Goal: Transaction & Acquisition: Purchase product/service

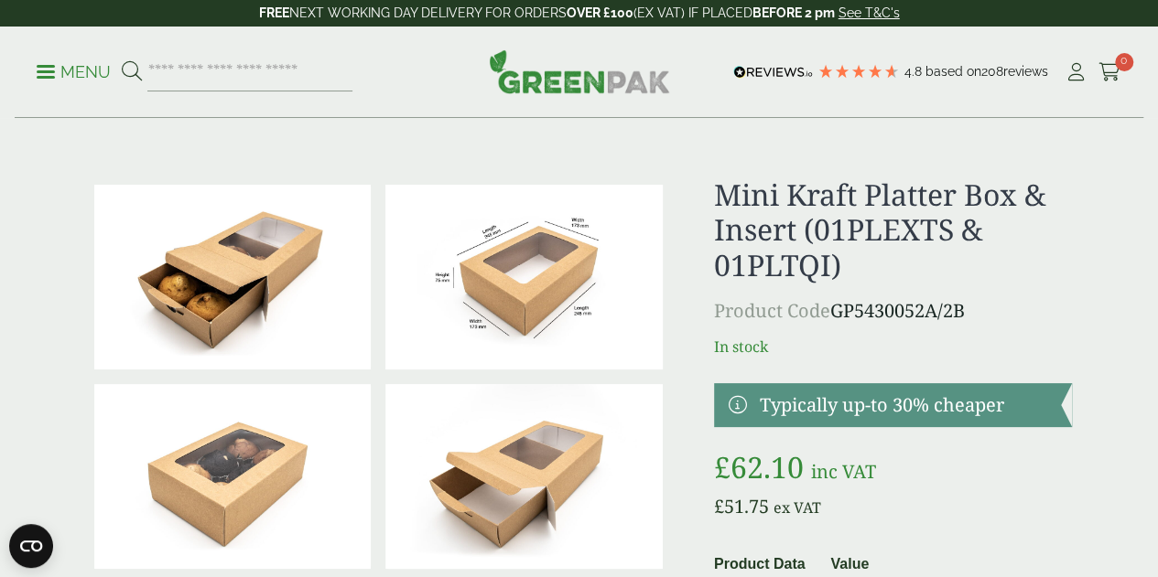
click at [501, 300] on img at bounding box center [523, 277] width 277 height 185
click at [614, 89] on img at bounding box center [579, 71] width 181 height 44
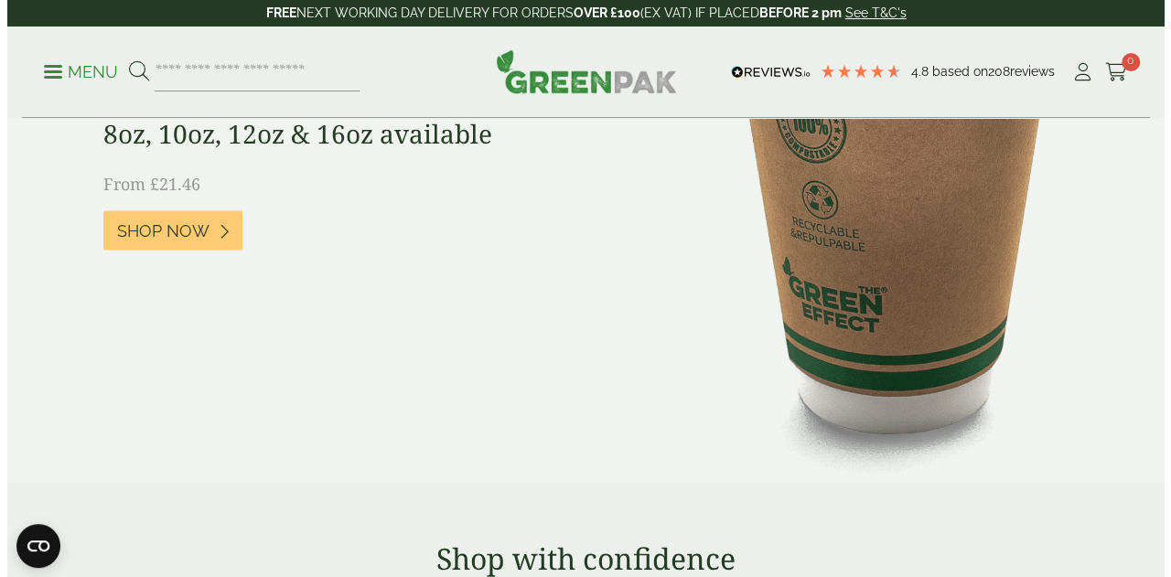
scroll to position [1464, 0]
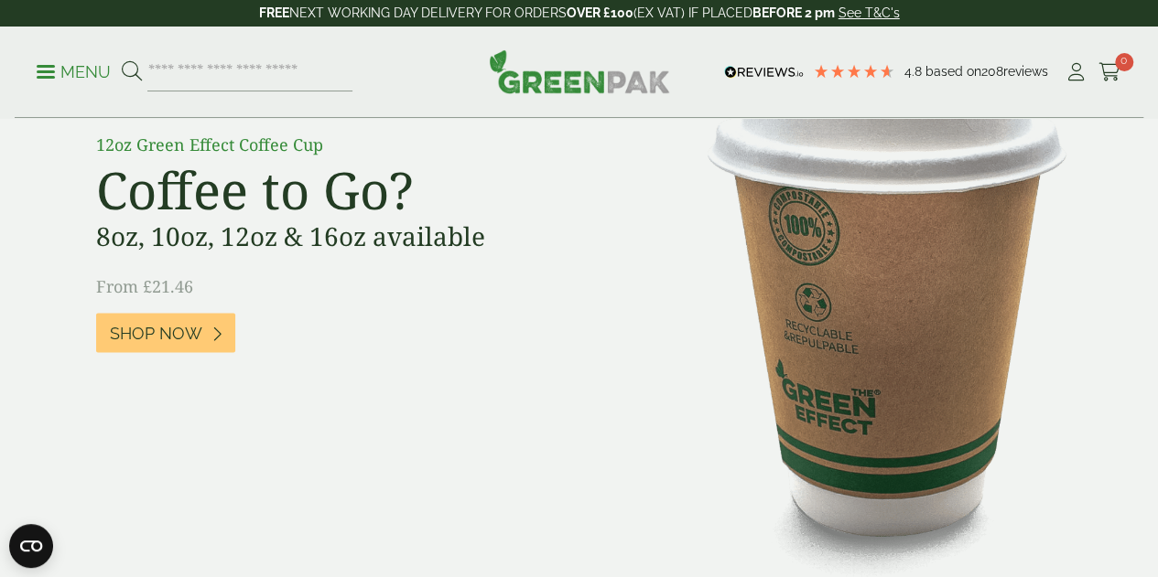
click at [96, 61] on p "Menu" at bounding box center [74, 72] width 74 height 22
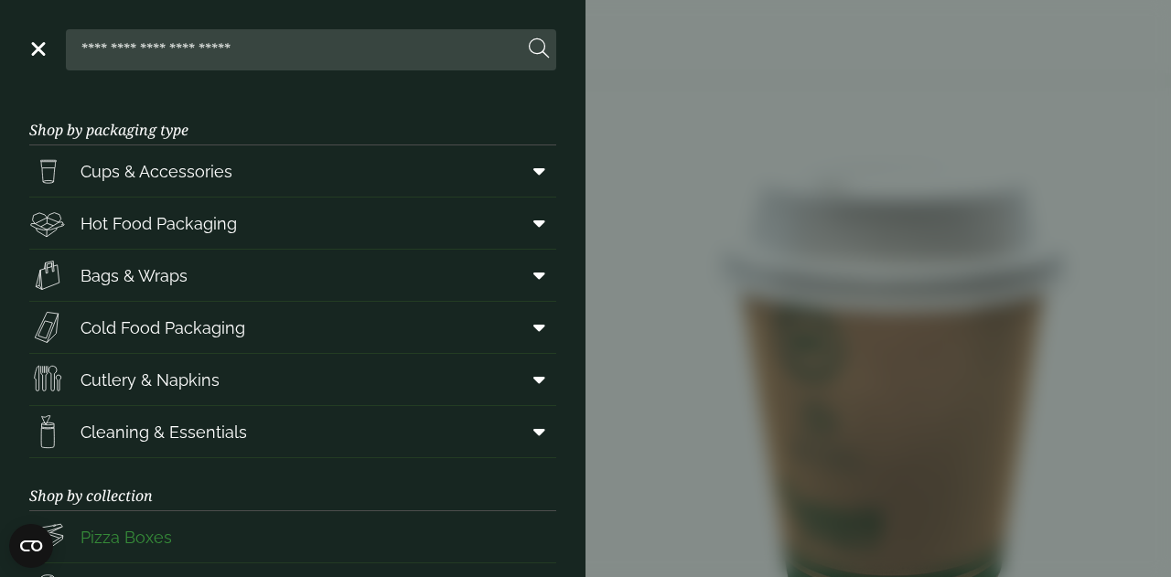
scroll to position [183, 0]
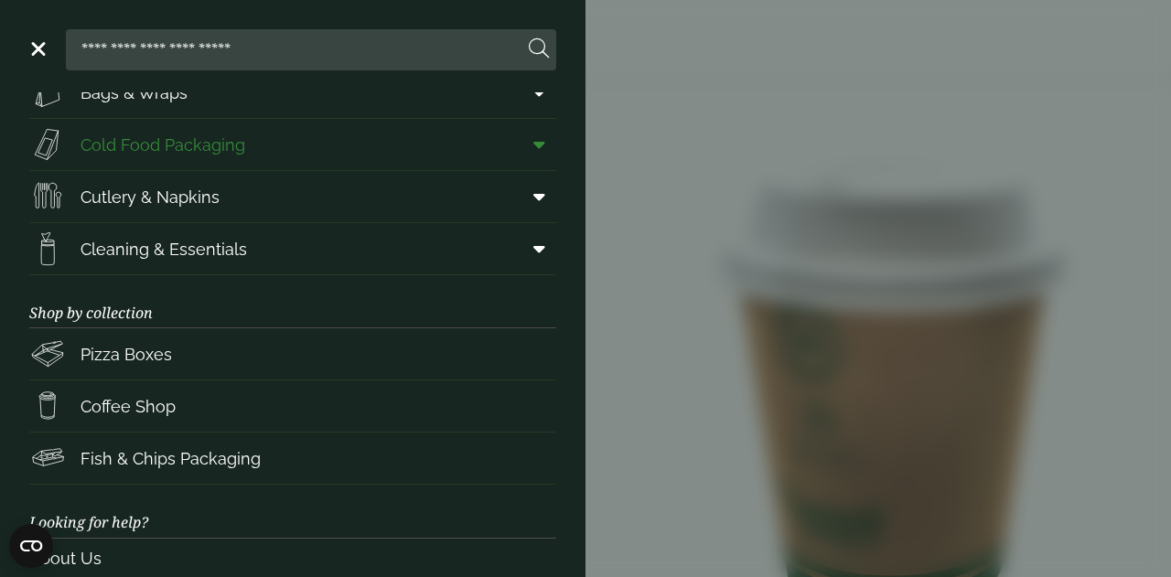
click at [534, 135] on icon at bounding box center [540, 144] width 12 height 18
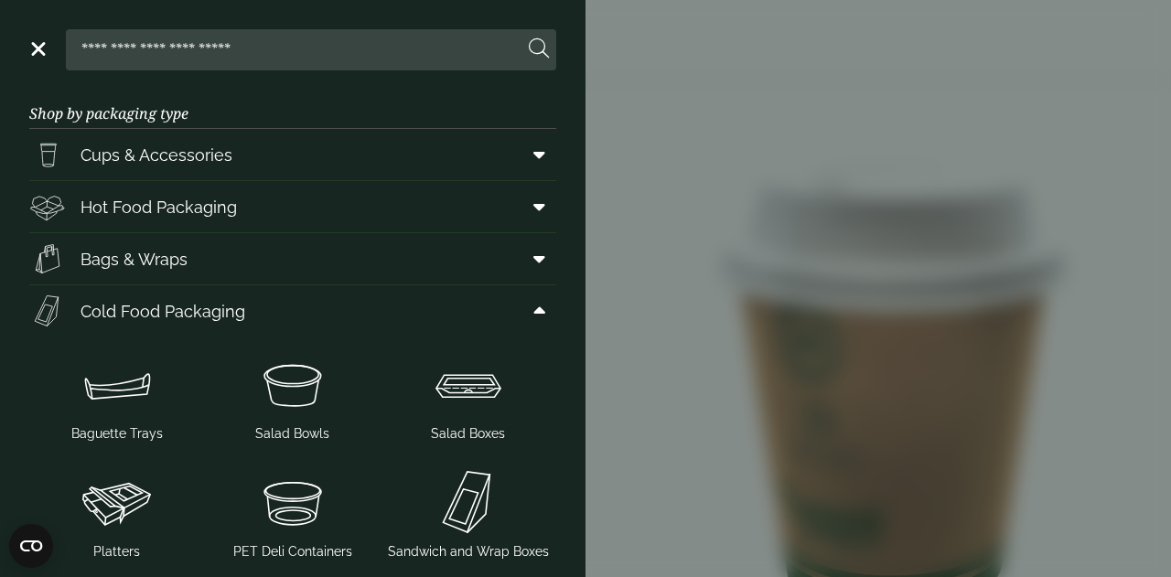
scroll to position [0, 0]
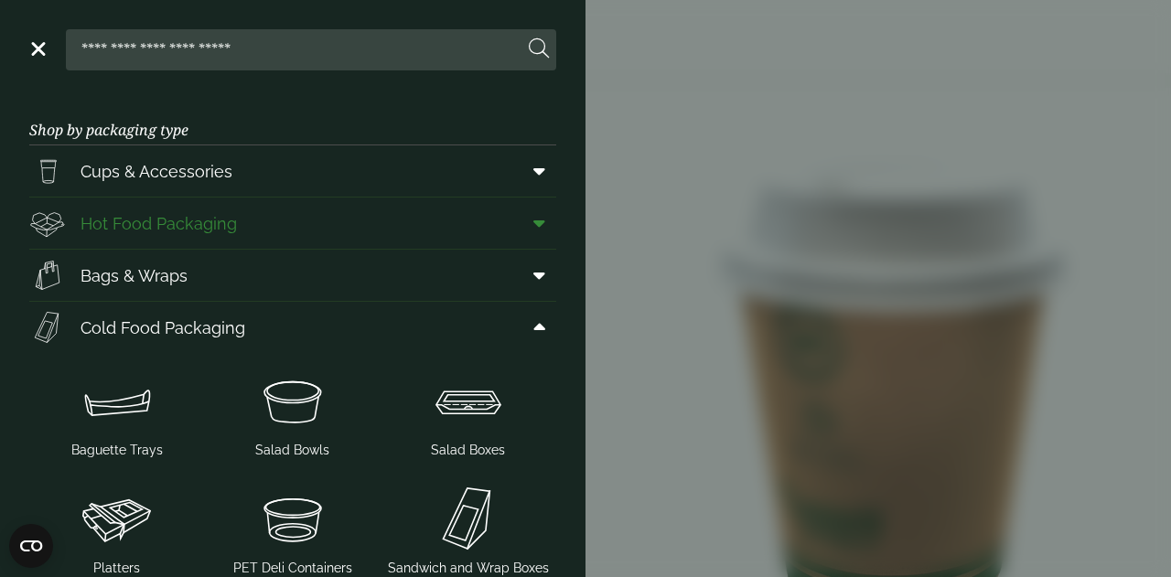
click at [515, 232] on span at bounding box center [535, 223] width 41 height 35
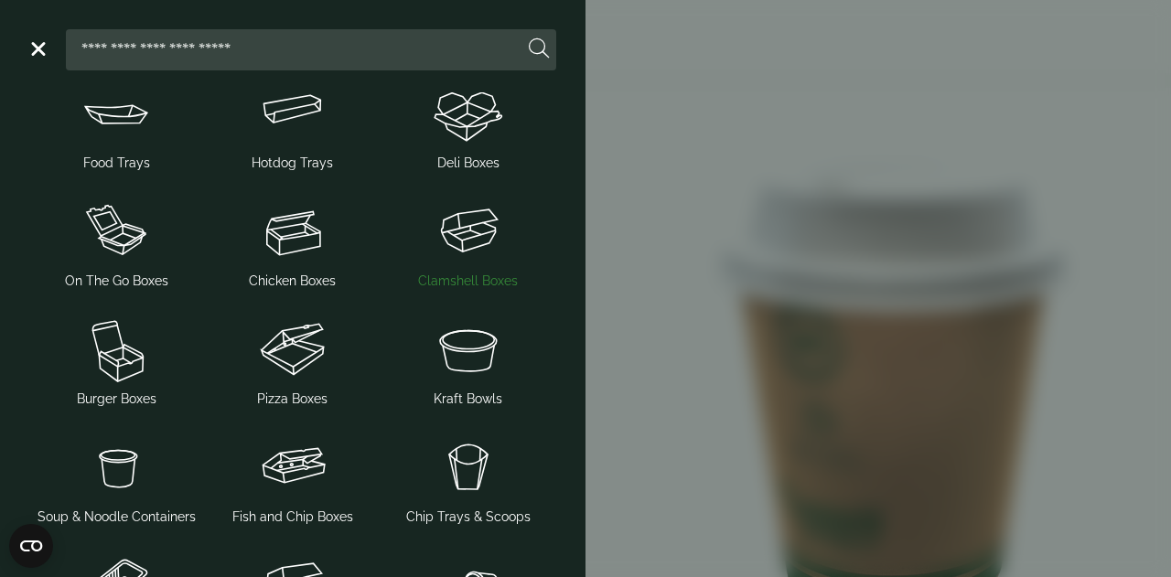
scroll to position [366, 0]
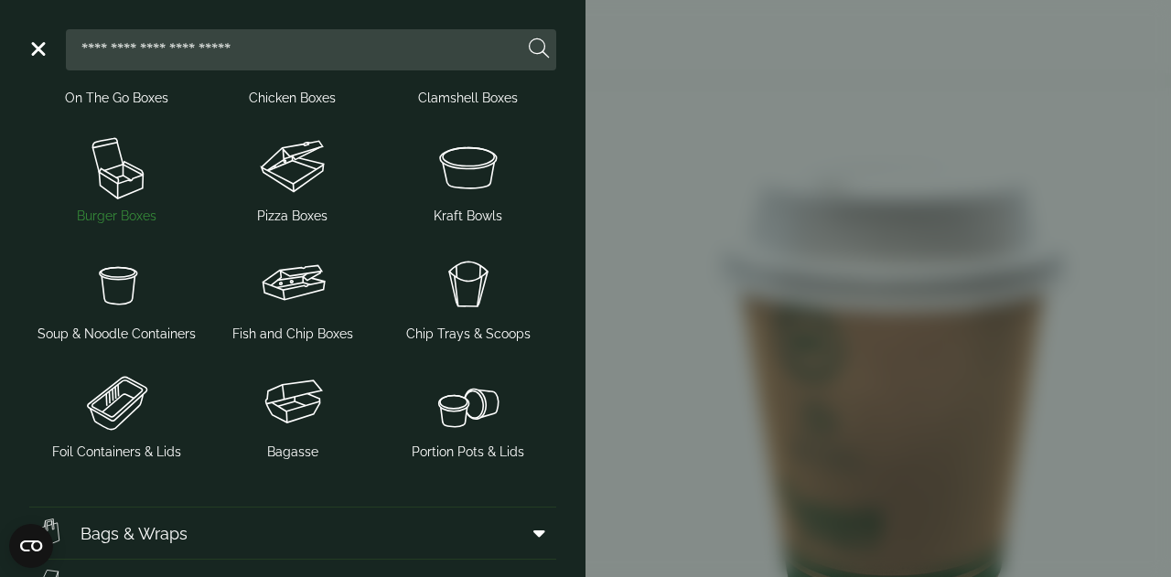
click at [121, 167] on img at bounding box center [117, 166] width 161 height 73
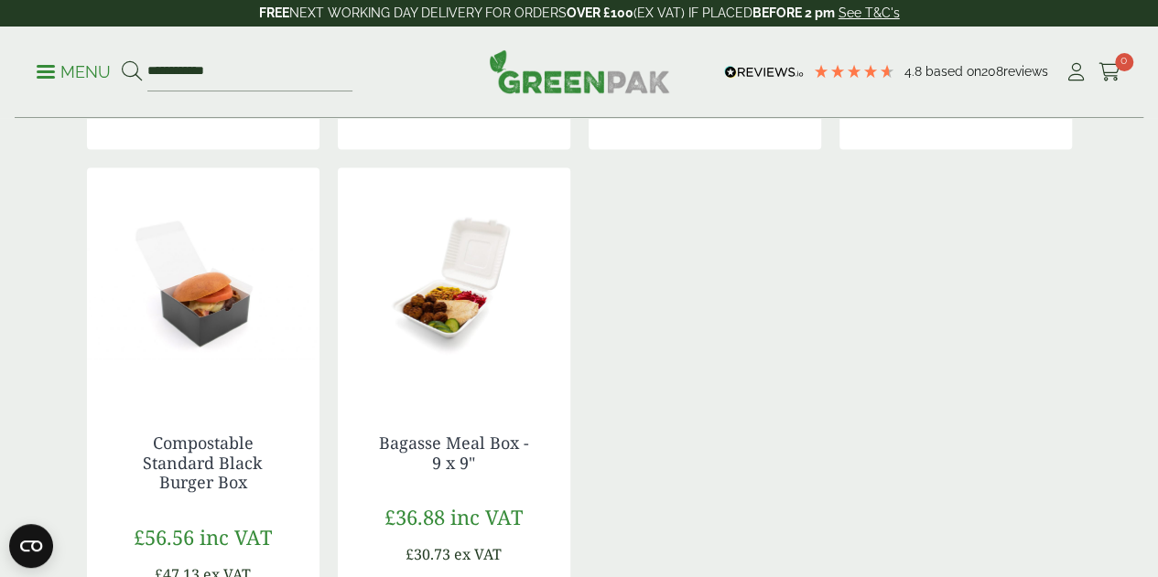
scroll to position [1281, 0]
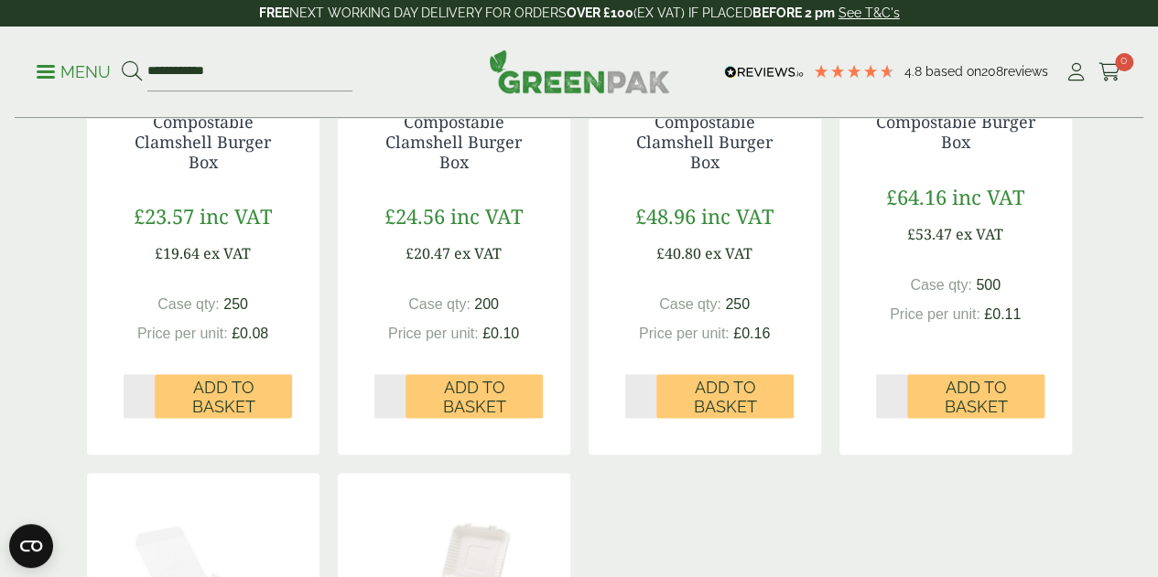
click at [142, 64] on icon at bounding box center [132, 71] width 20 height 20
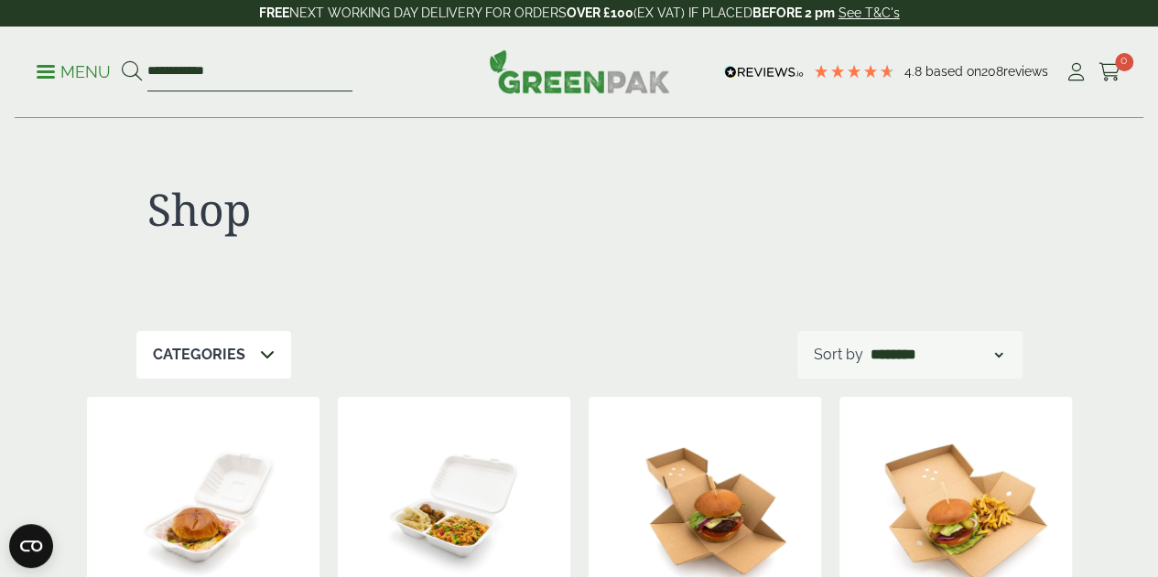
click at [326, 80] on input "**********" at bounding box center [249, 72] width 205 height 38
type input "*"
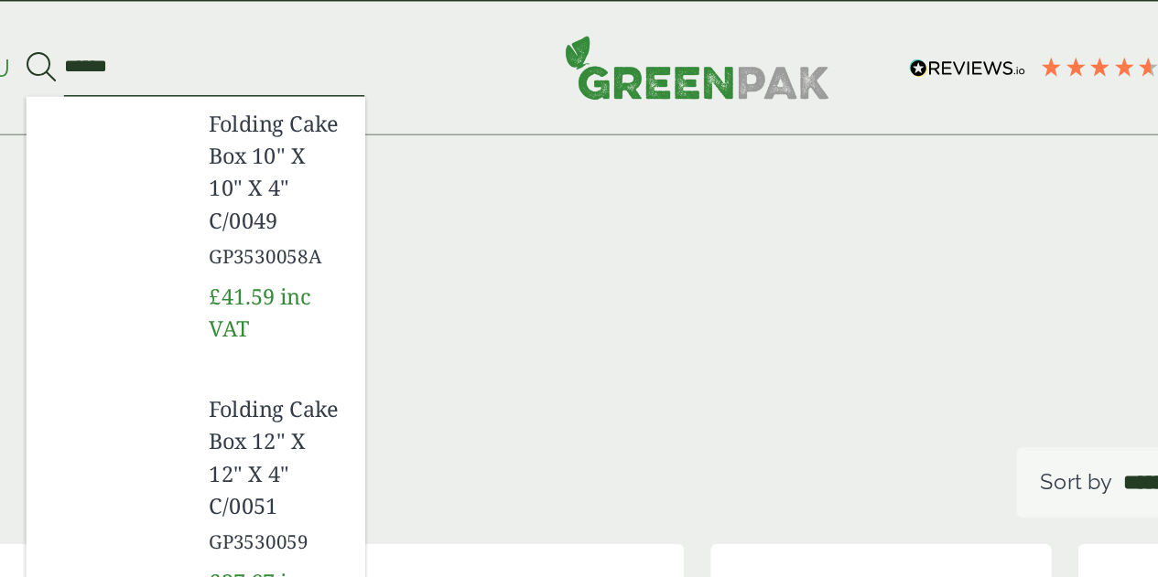
click at [333, 78] on input "******" at bounding box center [249, 72] width 205 height 38
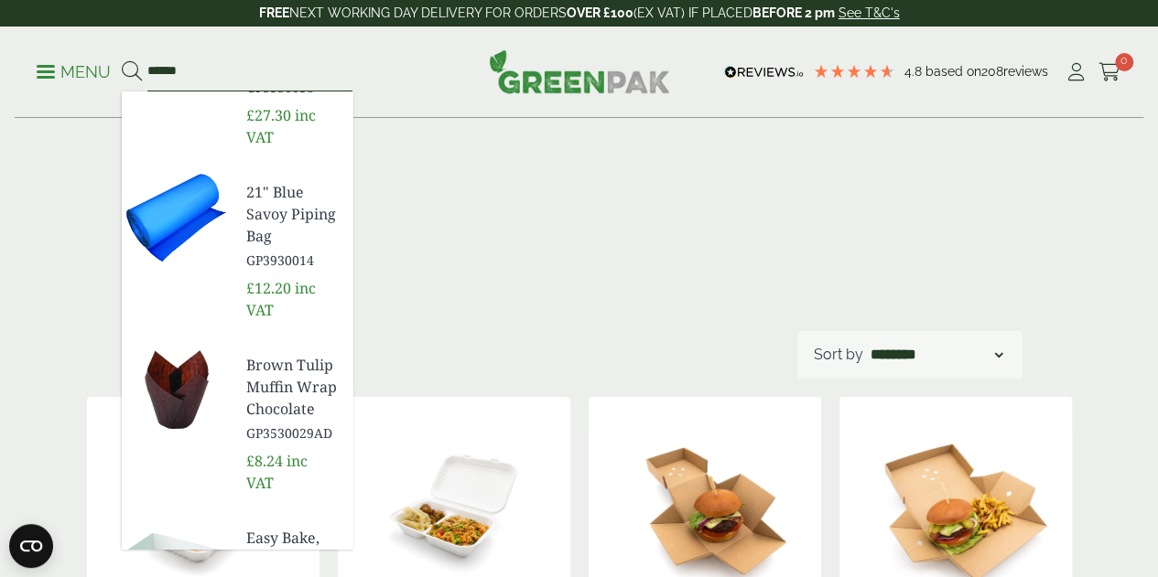
scroll to position [657, 0]
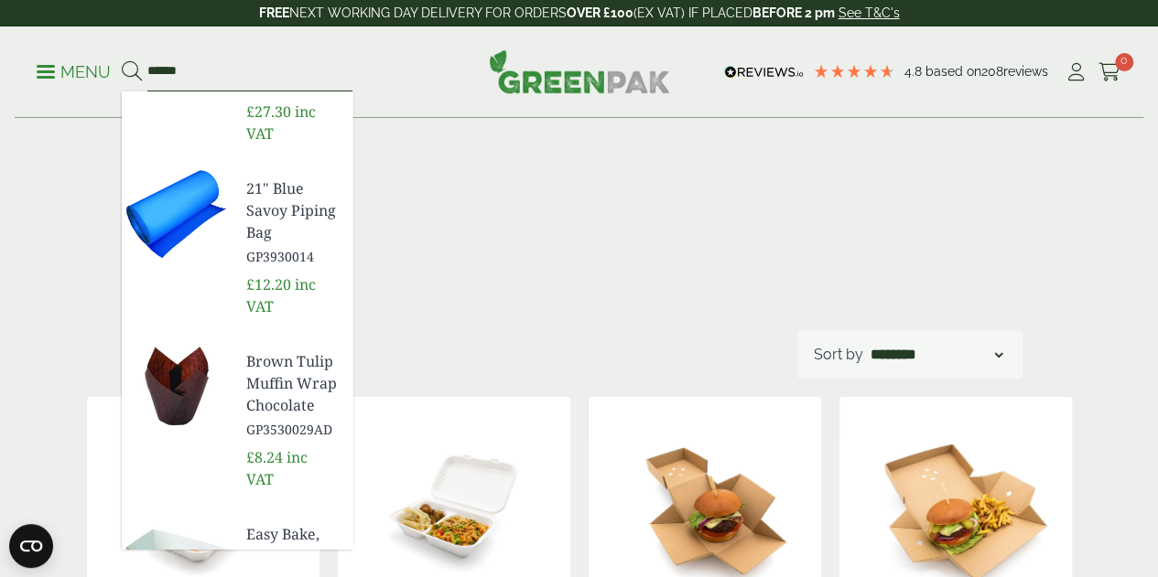
type input "******"
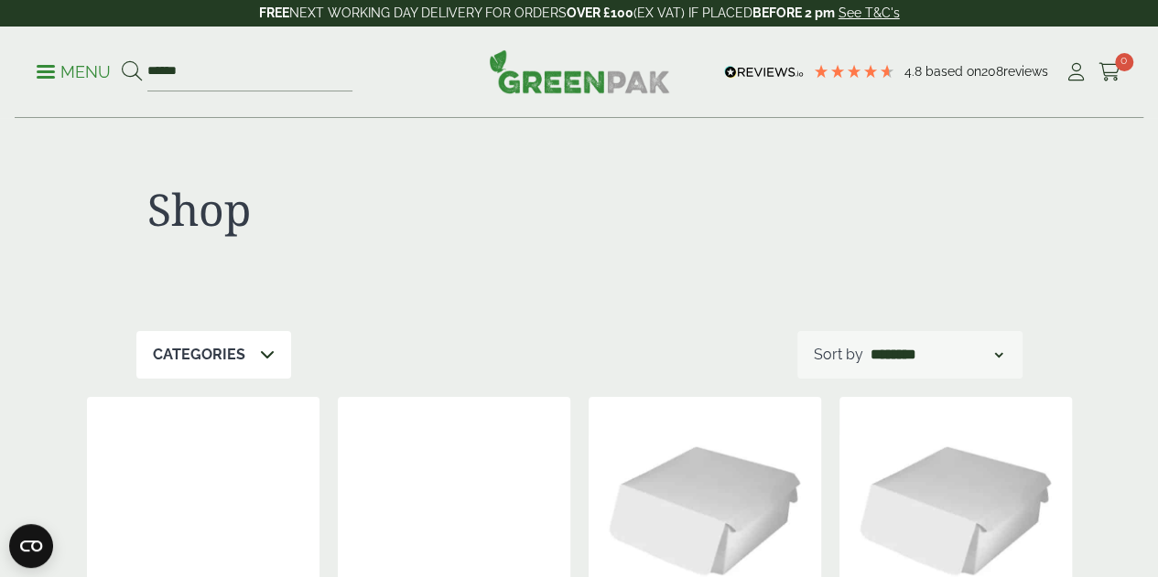
click at [265, 352] on icon at bounding box center [267, 354] width 15 height 15
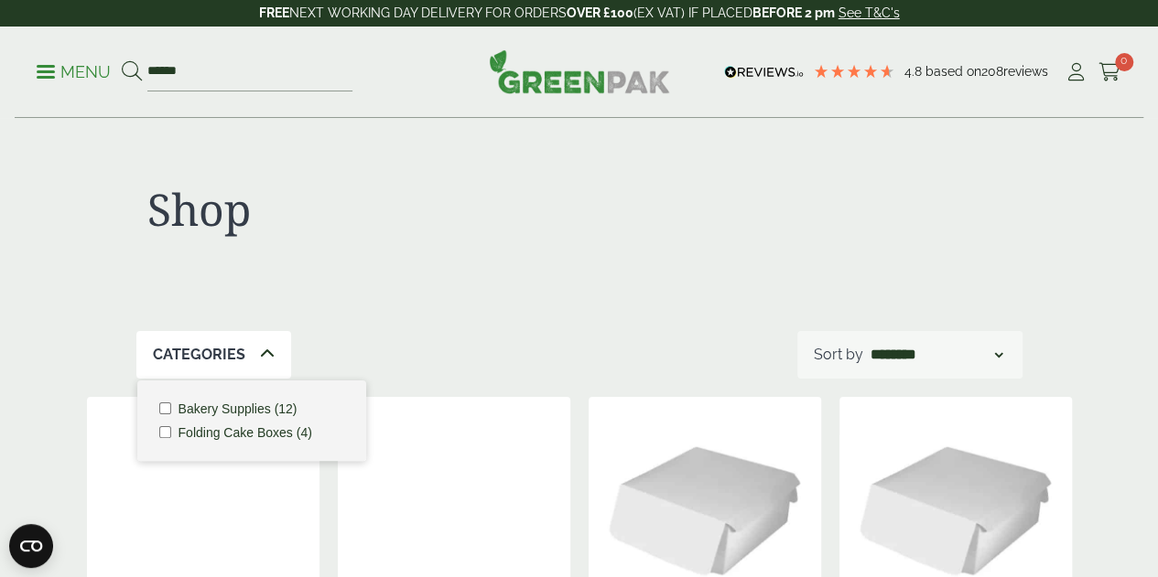
click at [264, 410] on label "Bakery Supplies (12)" at bounding box center [237, 409] width 119 height 13
click at [97, 68] on p "Menu" at bounding box center [74, 72] width 74 height 22
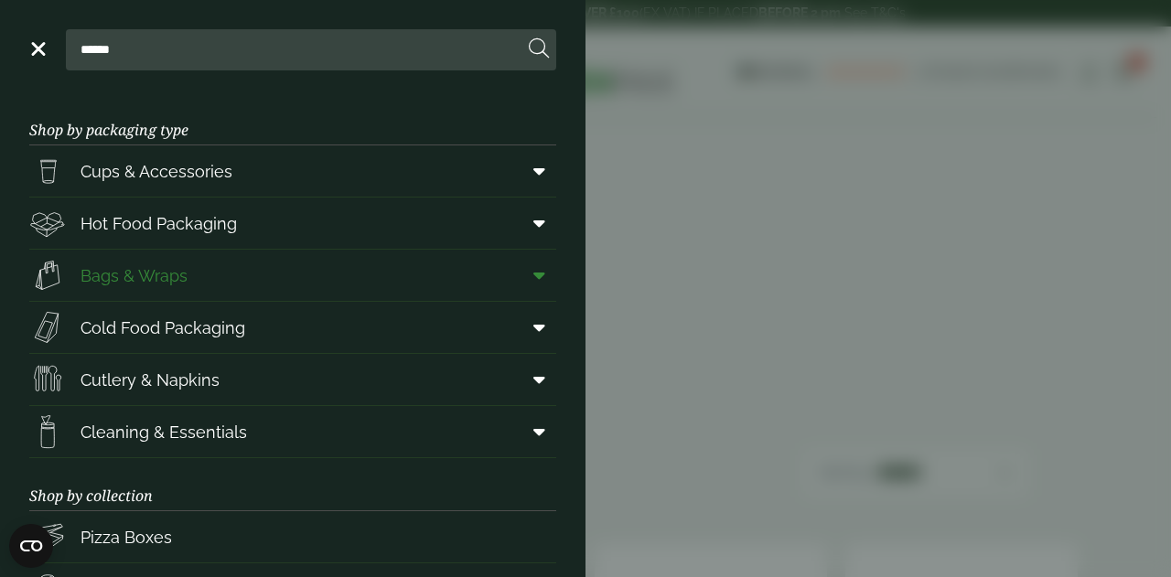
click at [149, 275] on span "Bags & Wraps" at bounding box center [134, 276] width 107 height 25
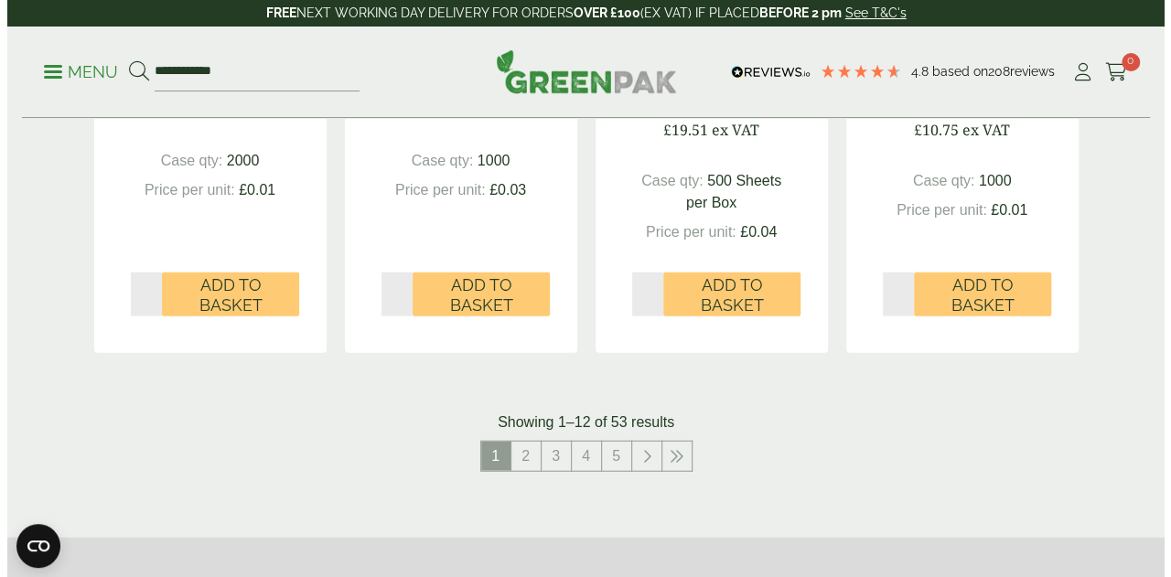
scroll to position [2379, 0]
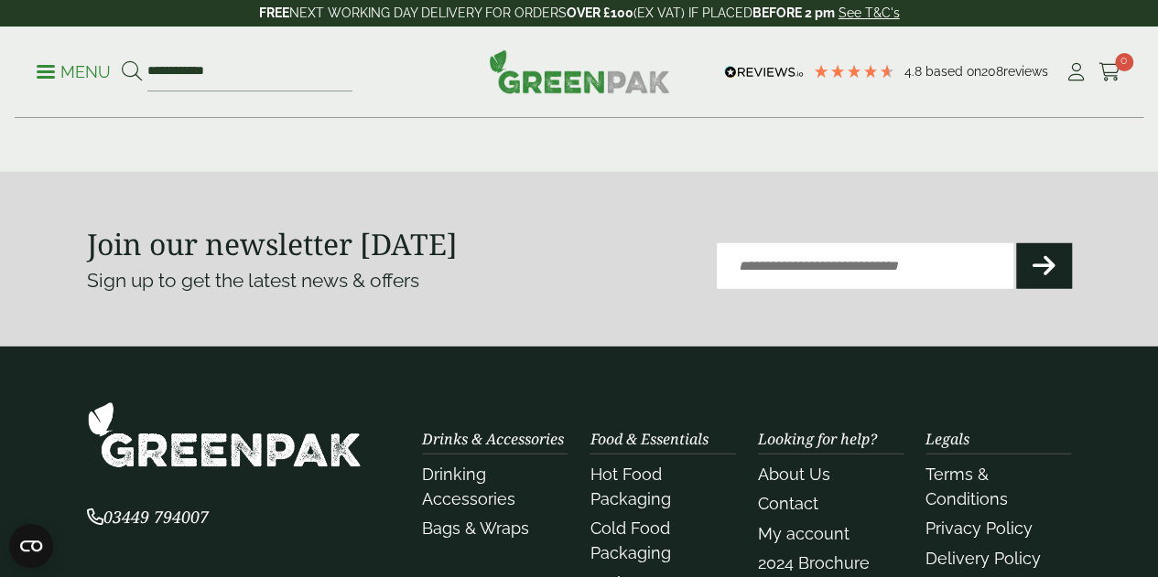
click at [91, 69] on p "Menu" at bounding box center [74, 72] width 74 height 22
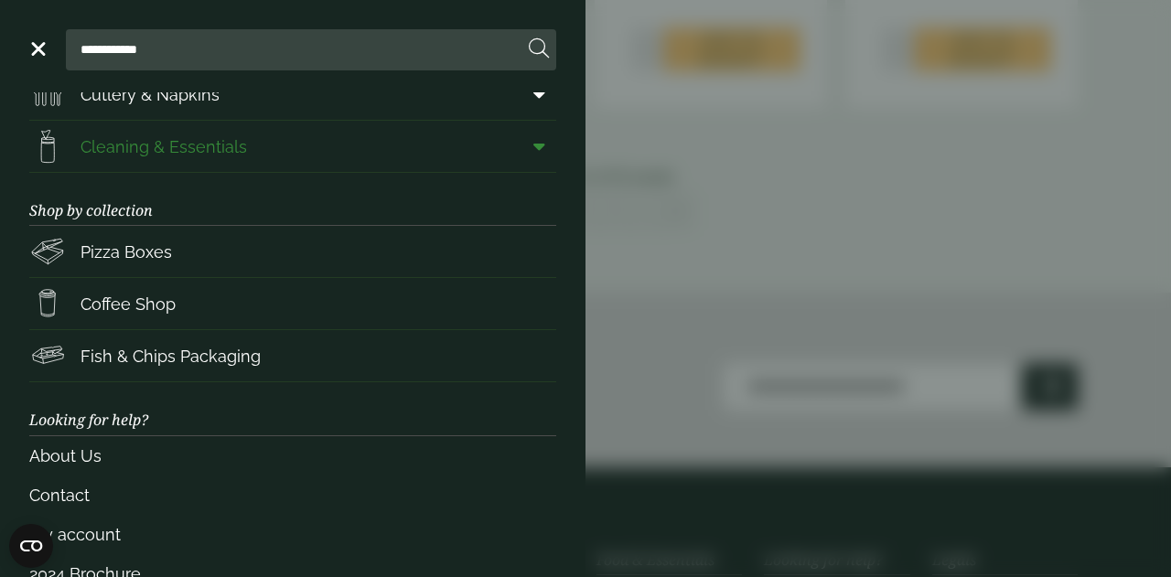
scroll to position [326, 0]
